Goal: Task Accomplishment & Management: Complete application form

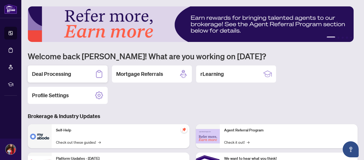
click at [54, 75] on h2 "Deal Processing" at bounding box center [51, 73] width 39 height 7
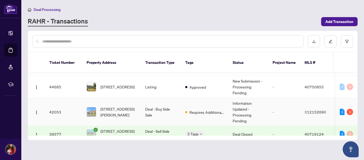
scroll to position [78, 0]
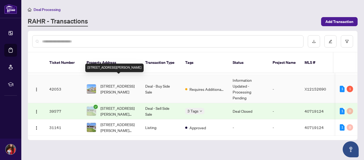
click at [119, 84] on span "[STREET_ADDRESS][PERSON_NAME]" at bounding box center [119, 89] width 36 height 12
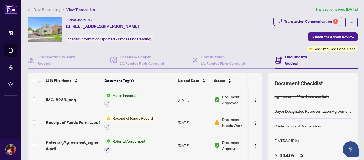
scroll to position [240, 0]
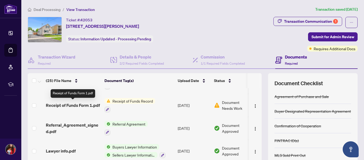
click at [84, 105] on span "Receipt of Funds Form 1.pdf" at bounding box center [73, 105] width 54 height 6
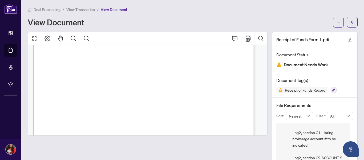
scroll to position [53, 0]
click at [337, 23] on icon "ellipsis" at bounding box center [339, 22] width 4 height 4
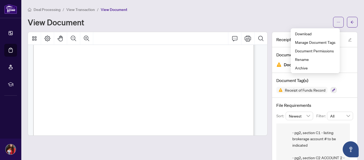
click at [280, 18] on div "View Document" at bounding box center [179, 22] width 303 height 9
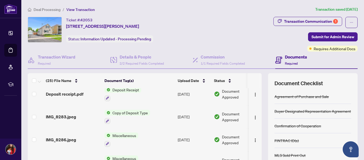
scroll to position [133, 0]
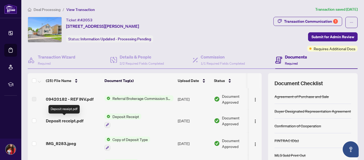
click at [64, 119] on span "Deposit receipt.pdf" at bounding box center [65, 120] width 38 height 6
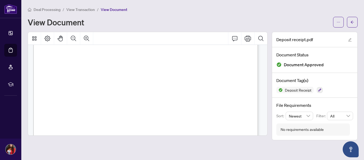
scroll to position [53, 0]
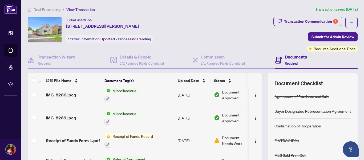
scroll to position [213, 0]
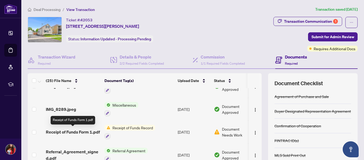
click at [89, 130] on span "Receipt of Funds Form 1.pdf" at bounding box center [73, 132] width 54 height 6
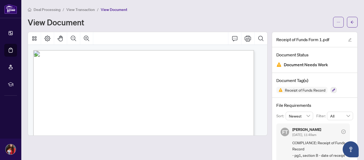
scroll to position [27, 0]
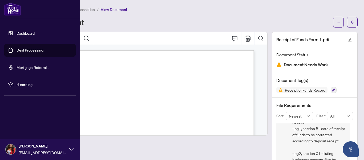
click at [27, 34] on link "Dashboard" at bounding box center [26, 33] width 18 height 5
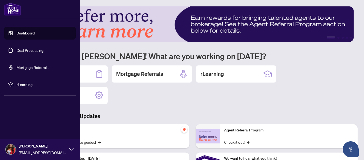
click at [18, 70] on link "Mortgage Referrals" at bounding box center [33, 67] width 32 height 5
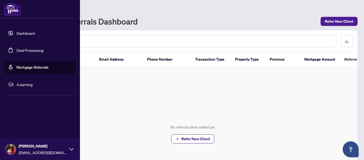
click at [25, 33] on link "Dashboard" at bounding box center [26, 33] width 18 height 5
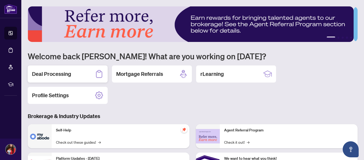
click at [73, 75] on div "Deal Processing" at bounding box center [68, 73] width 80 height 17
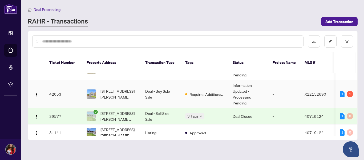
scroll to position [78, 0]
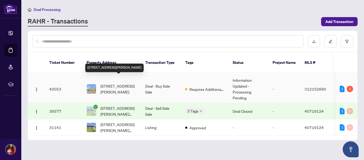
click at [123, 83] on span "[STREET_ADDRESS][PERSON_NAME]" at bounding box center [119, 89] width 36 height 12
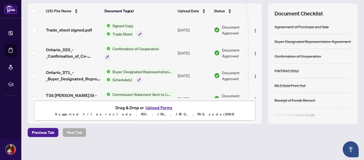
scroll to position [72, 0]
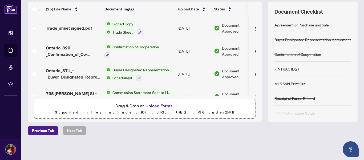
click at [155, 106] on button "Upload Forms" at bounding box center [159, 105] width 30 height 7
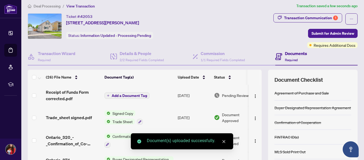
scroll to position [0, 0]
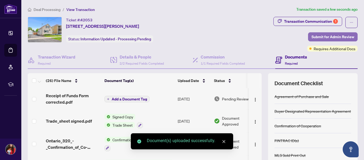
click at [338, 34] on span "Submit for Admin Review" at bounding box center [333, 37] width 43 height 9
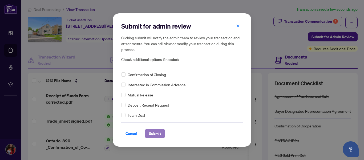
click at [158, 133] on span "Submit" at bounding box center [155, 133] width 12 height 9
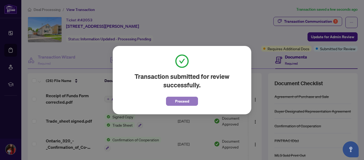
click at [182, 102] on span "Proceed" at bounding box center [182, 101] width 14 height 9
